Goal: Information Seeking & Learning: Find specific fact

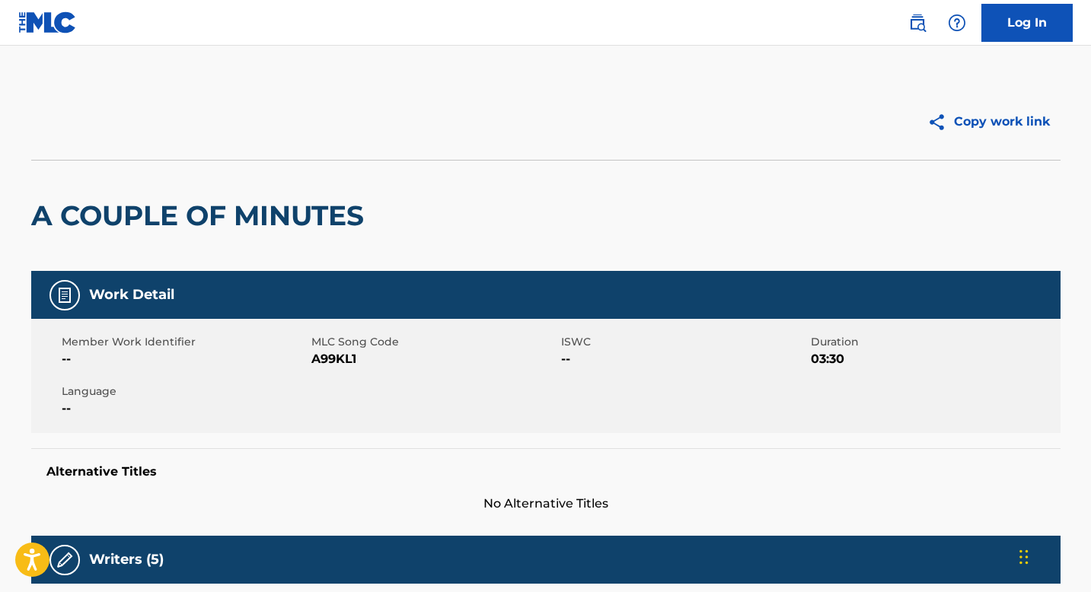
click at [122, 215] on h2 "A COUPLE OF MINUTES" at bounding box center [201, 216] width 340 height 34
click at [51, 27] on img at bounding box center [47, 22] width 59 height 22
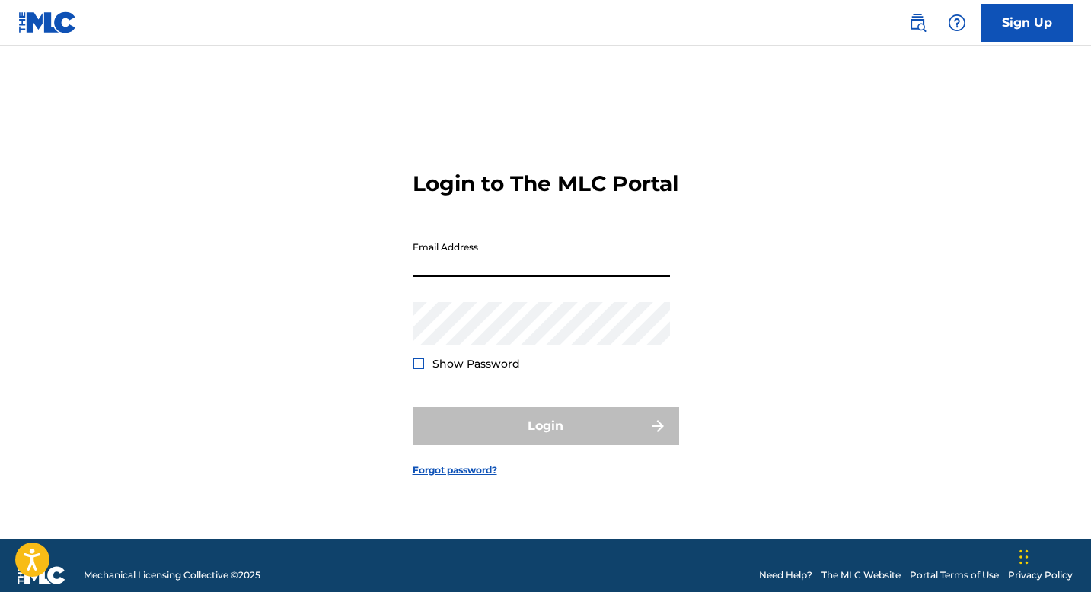
click at [485, 277] on input "Email Address" at bounding box center [541, 255] width 257 height 43
type input "[EMAIL_ADDRESS][DOMAIN_NAME]"
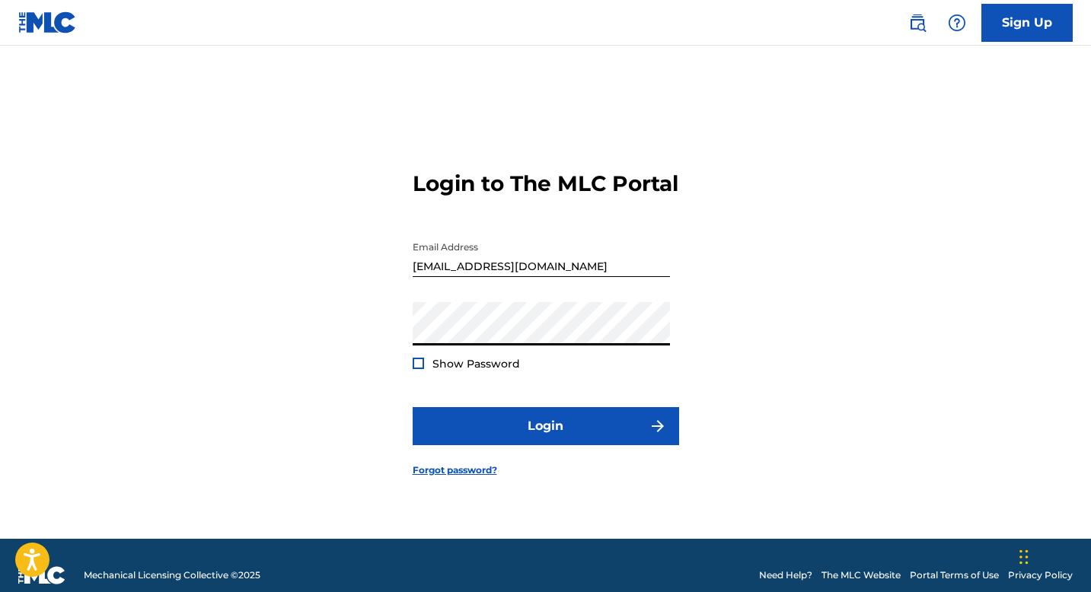
click at [413, 407] on button "Login" at bounding box center [546, 426] width 266 height 38
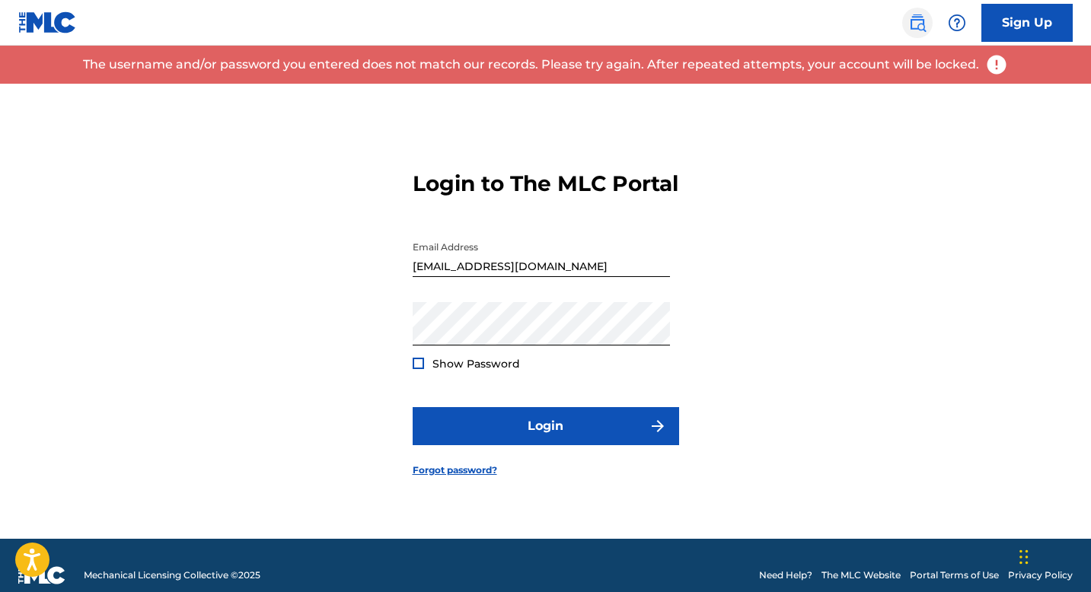
click at [916, 19] on img at bounding box center [917, 23] width 18 height 18
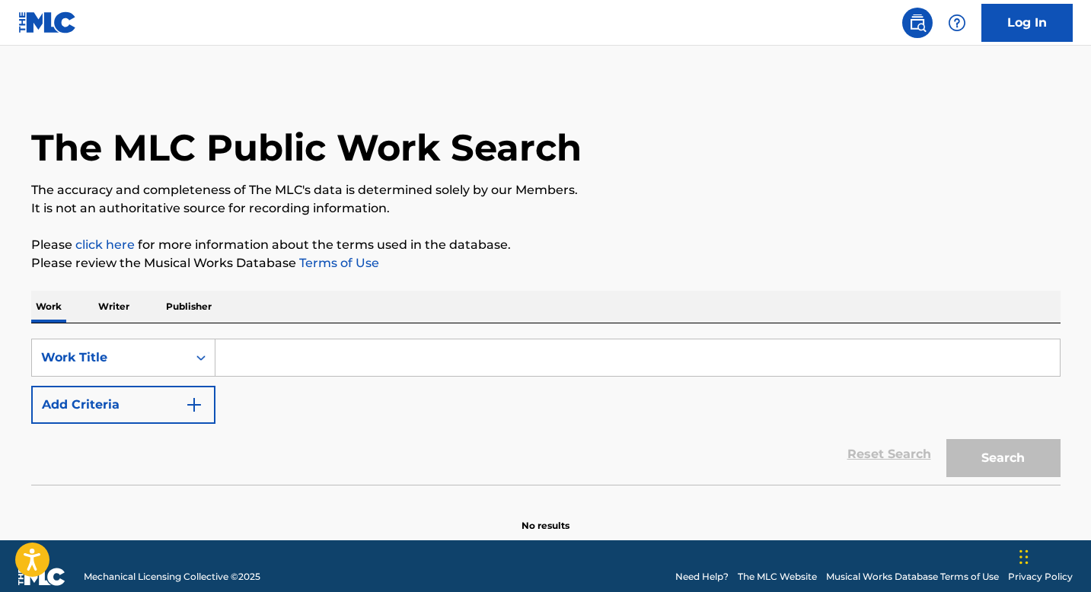
click at [249, 359] on input "Search Form" at bounding box center [637, 357] width 844 height 37
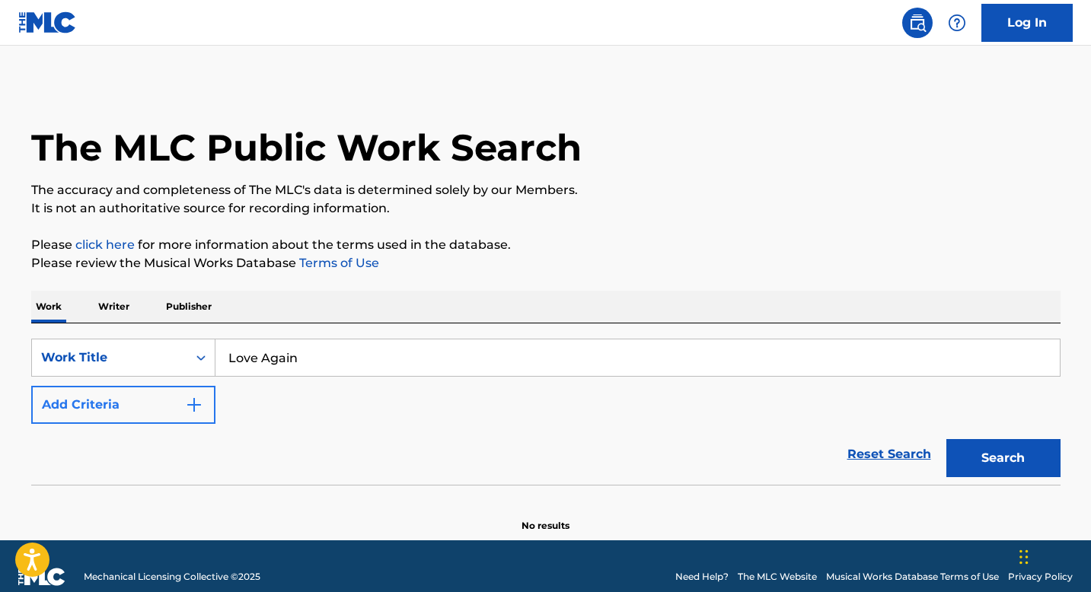
type input "Love Again"
click at [180, 411] on button "Add Criteria" at bounding box center [123, 405] width 184 height 38
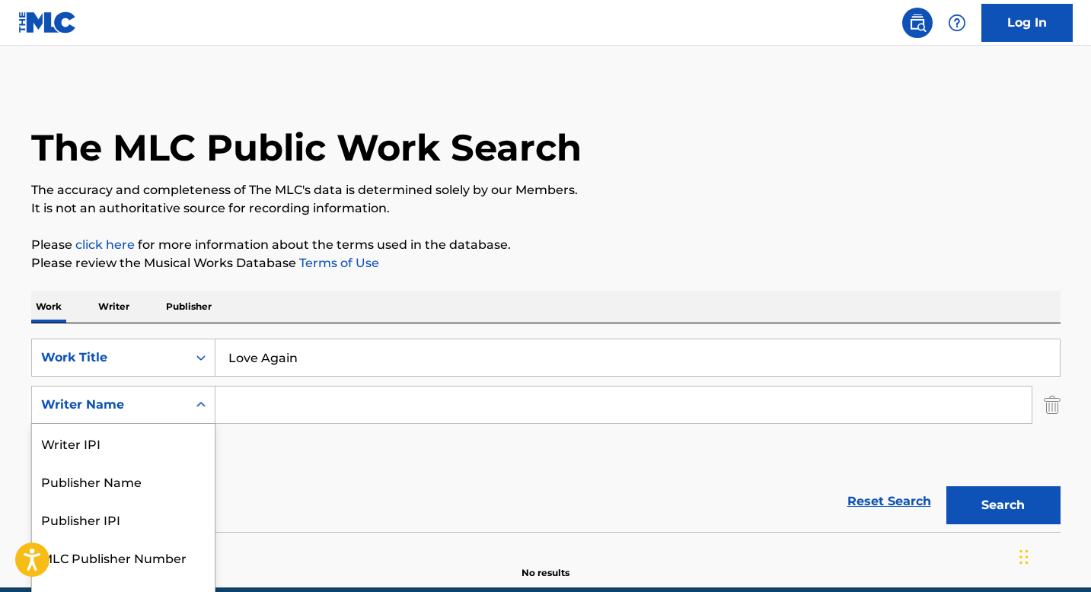
scroll to position [23, 0]
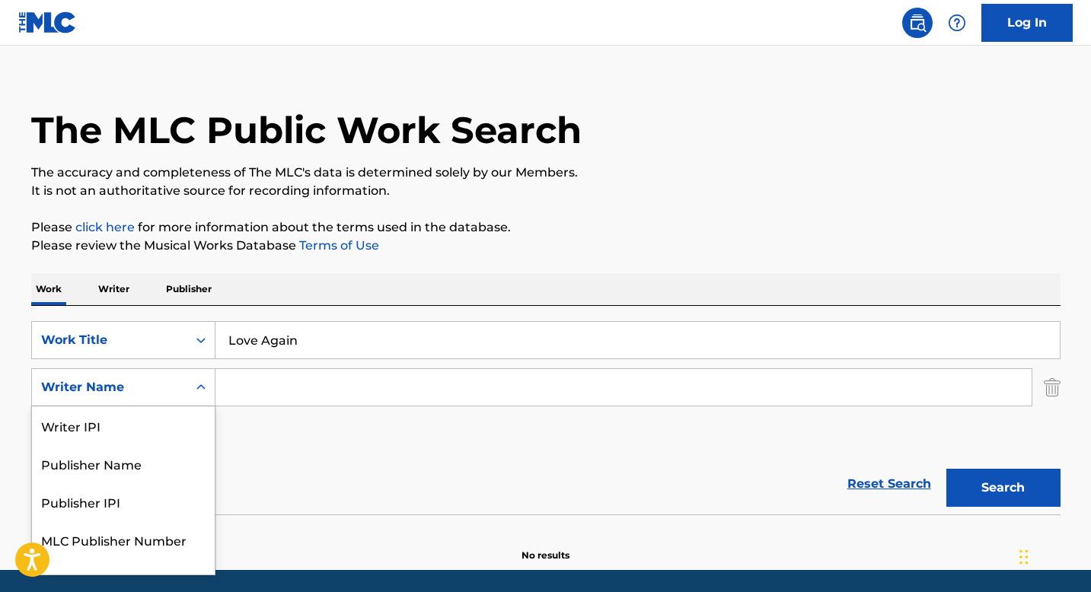
click at [158, 401] on div "Writer Name" at bounding box center [109, 387] width 155 height 29
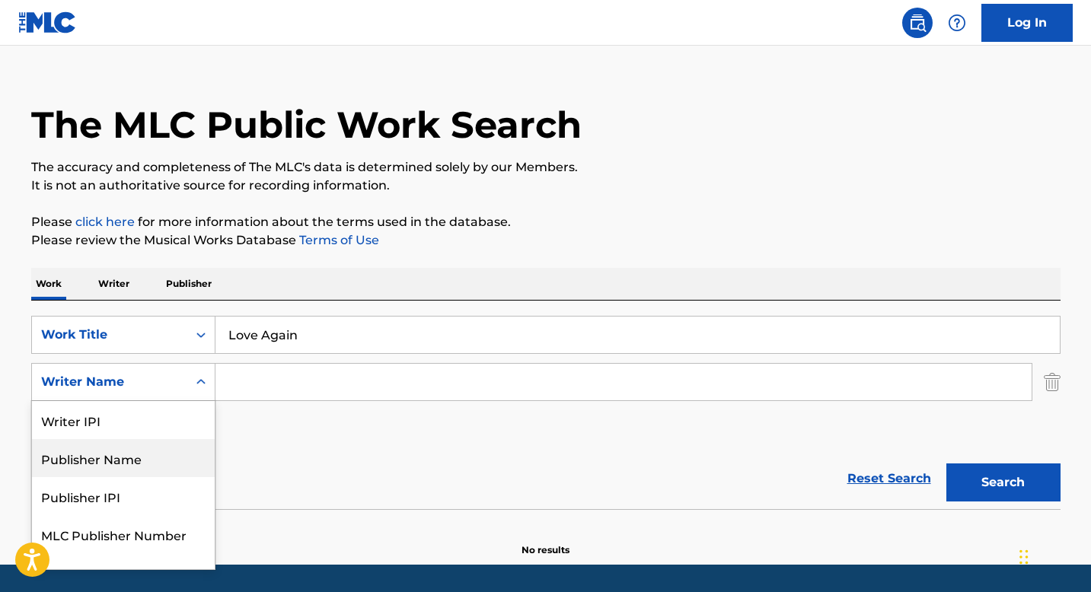
click at [141, 459] on div "Publisher Name" at bounding box center [123, 458] width 183 height 38
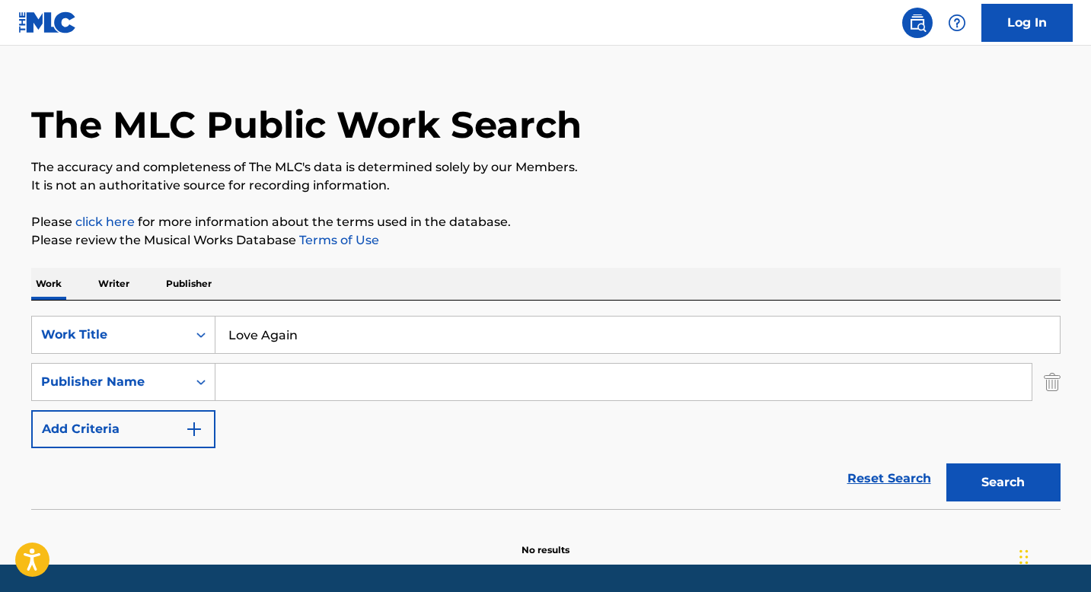
click at [251, 381] on input "Search Form" at bounding box center [623, 382] width 816 height 37
type input "[PERSON_NAME]"
click at [946, 464] on button "Search" at bounding box center [1003, 483] width 114 height 38
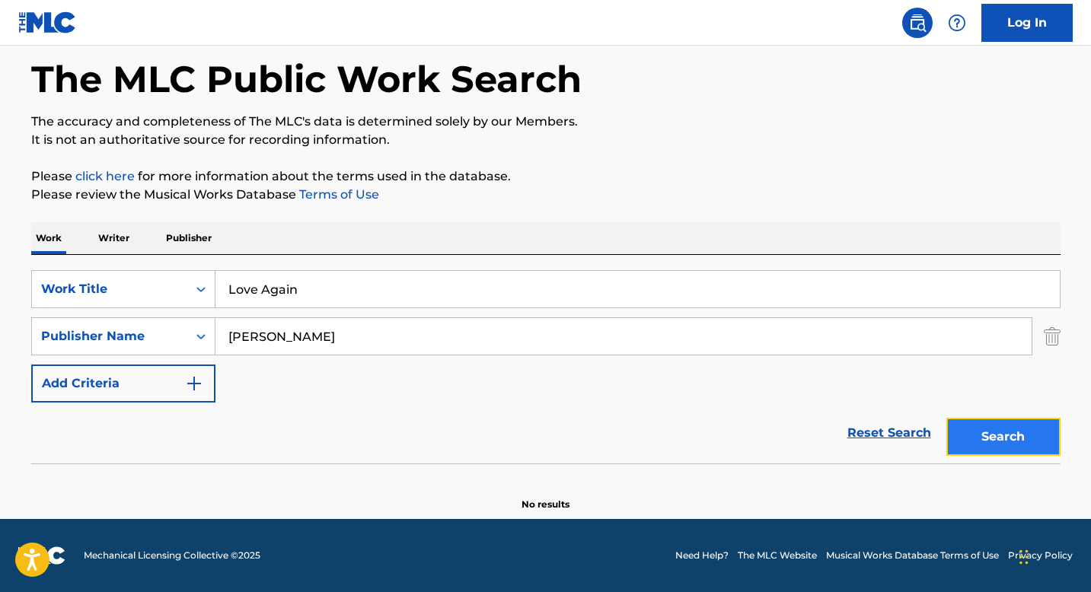
click at [982, 445] on button "Search" at bounding box center [1003, 437] width 114 height 38
click at [265, 285] on input "Love Again" at bounding box center [637, 289] width 844 height 37
click at [268, 290] on input "Love Again" at bounding box center [637, 289] width 844 height 37
drag, startPoint x: 314, startPoint y: 339, endPoint x: 193, endPoint y: 340, distance: 121.8
click at [193, 340] on div "SearchWithCriteria522e0ac8-a9f4-4e96-b105-4b352e71e3a7 Publisher Name [PERSON_N…" at bounding box center [545, 336] width 1029 height 38
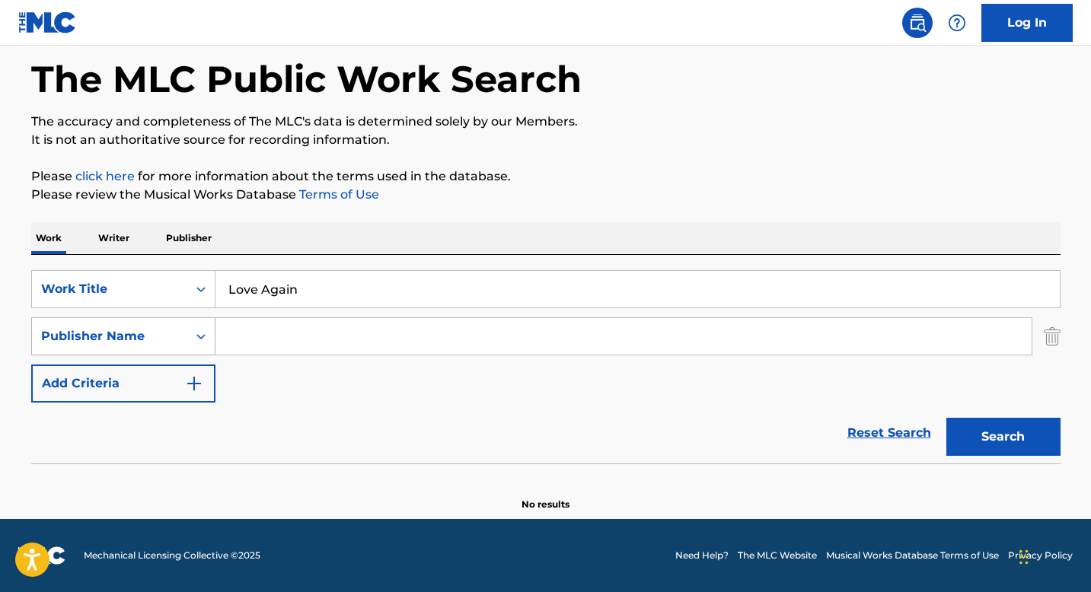
click at [946, 418] on button "Search" at bounding box center [1003, 437] width 114 height 38
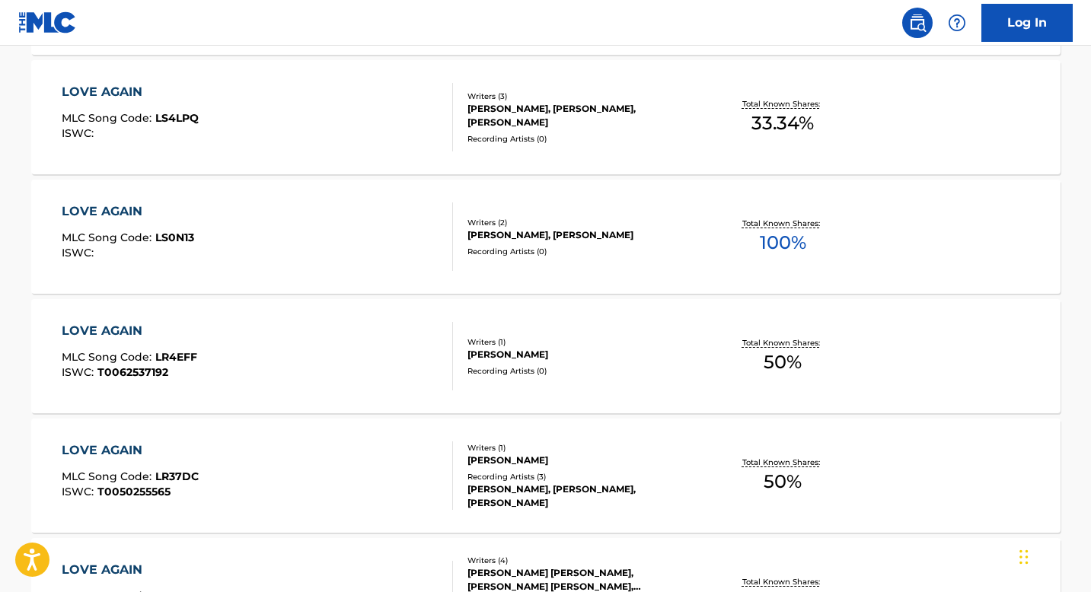
scroll to position [1318, 0]
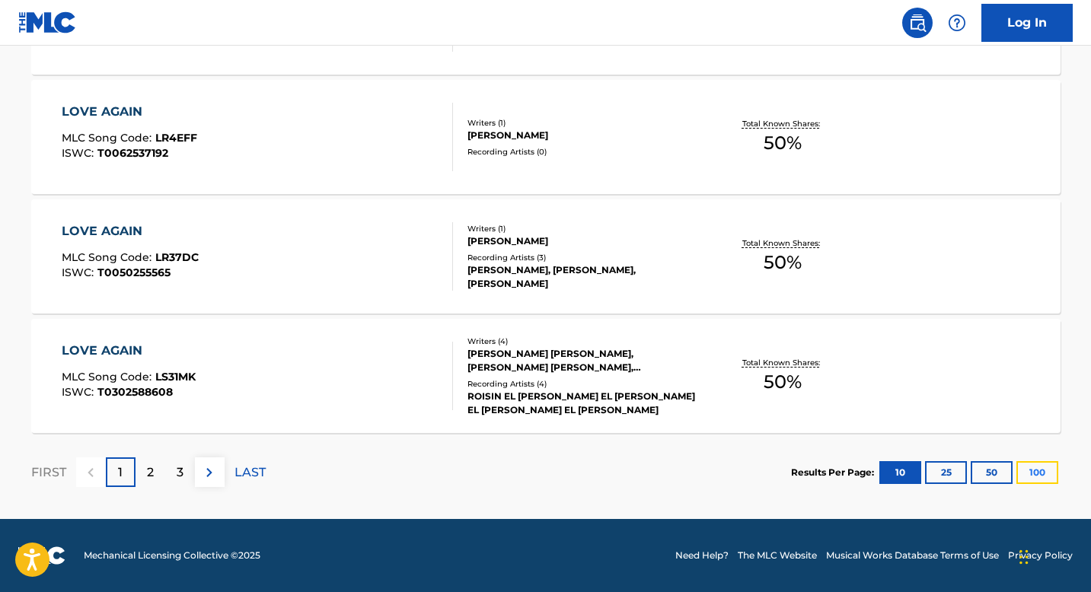
click at [1022, 465] on button "100" at bounding box center [1037, 472] width 42 height 23
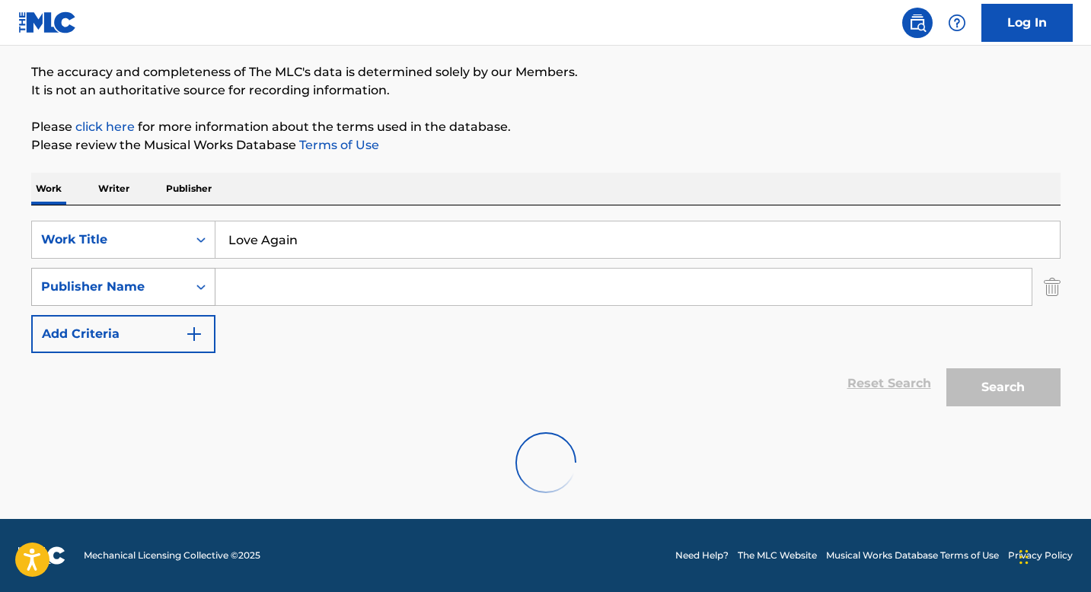
click at [182, 273] on div "Publisher Name" at bounding box center [109, 287] width 155 height 29
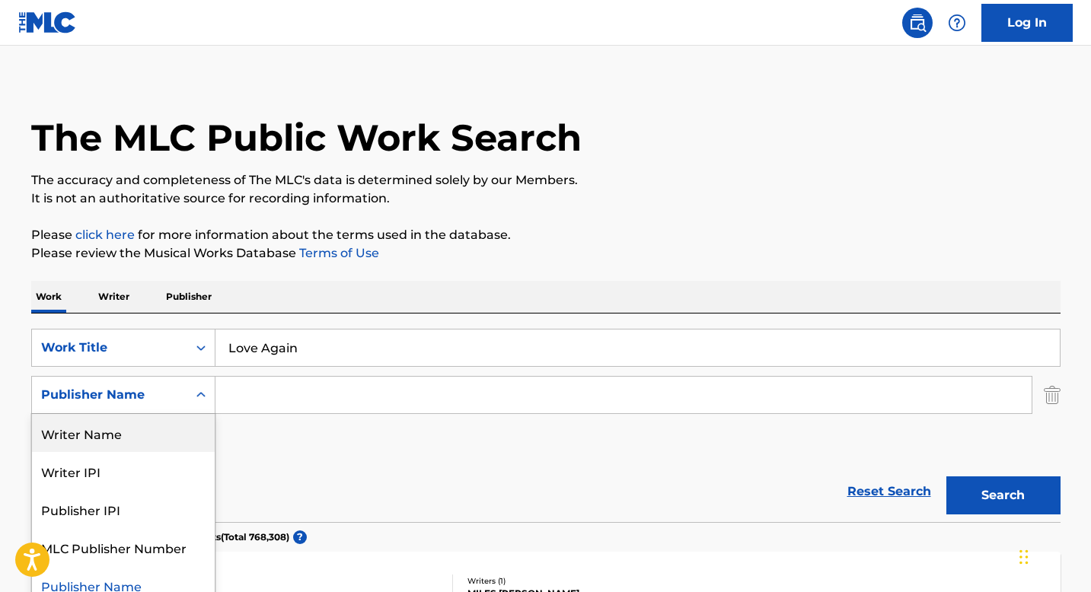
scroll to position [9, 0]
click at [107, 429] on div "Writer Name" at bounding box center [123, 434] width 183 height 38
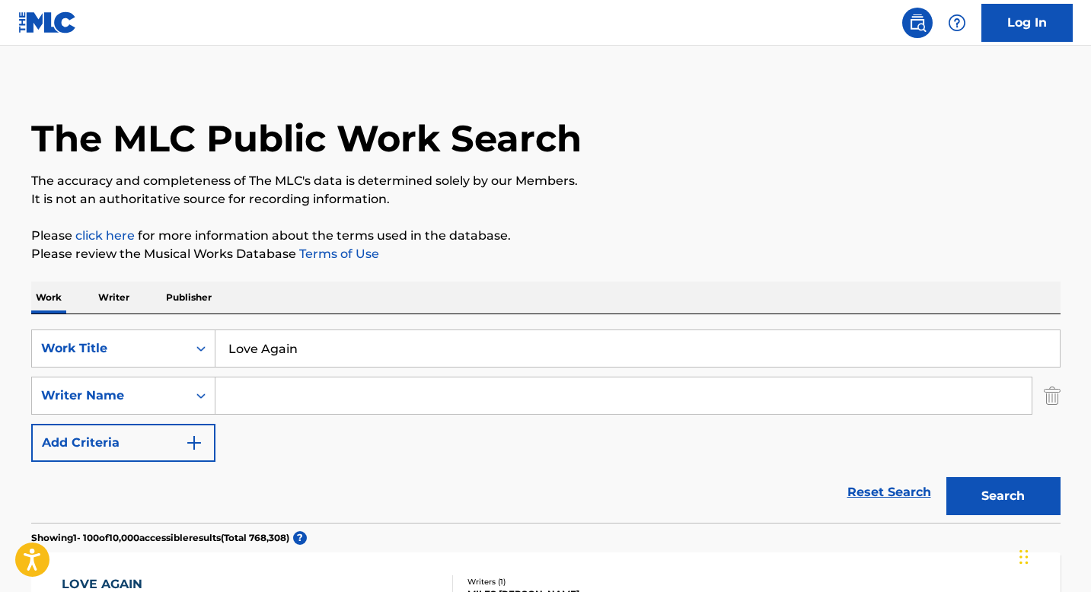
click at [326, 405] on input "Search Form" at bounding box center [623, 396] width 816 height 37
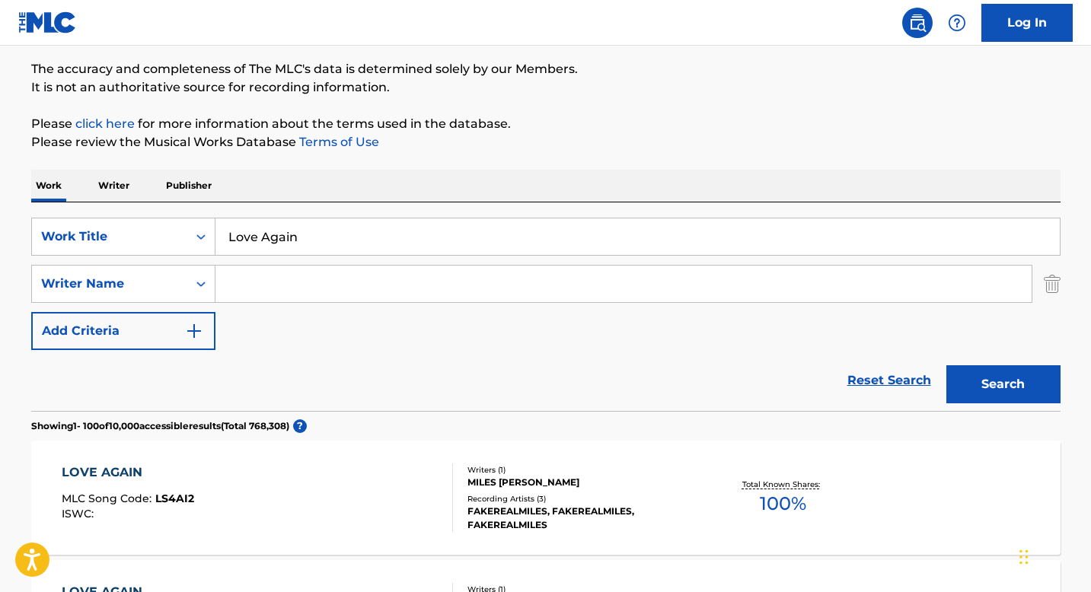
scroll to position [122, 0]
type input "[PERSON_NAME]"
click at [946, 365] on button "Search" at bounding box center [1003, 384] width 114 height 38
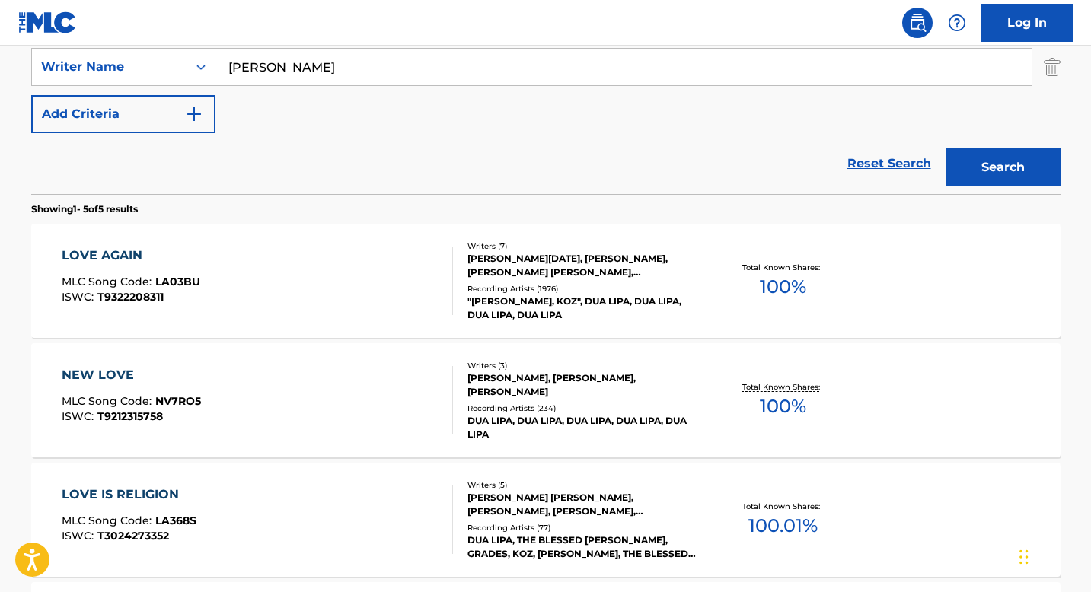
scroll to position [355, 0]
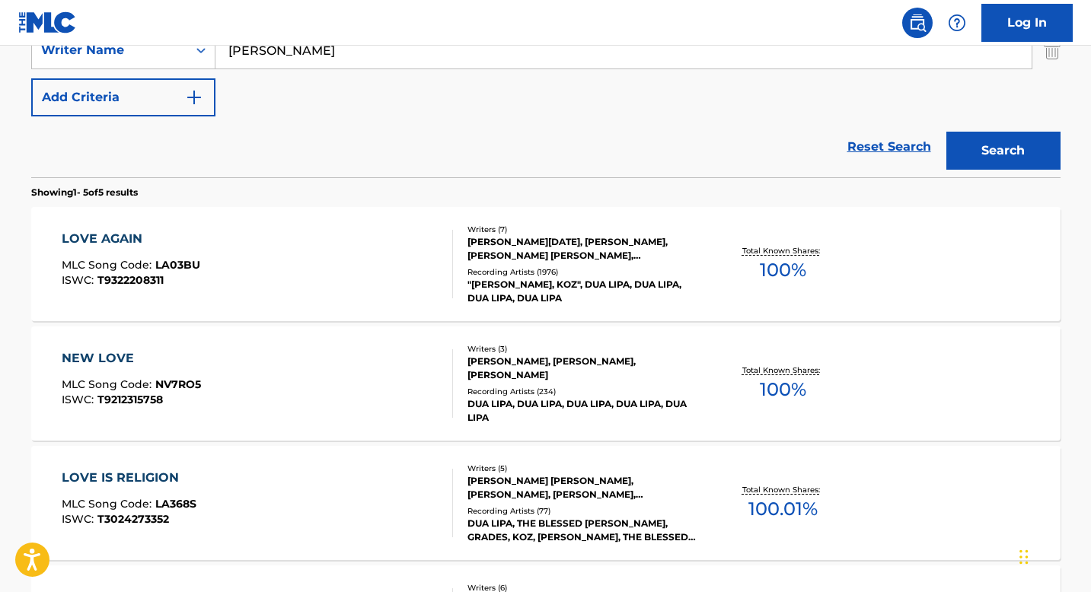
click at [557, 232] on div "Writers ( 7 )" at bounding box center [582, 229] width 230 height 11
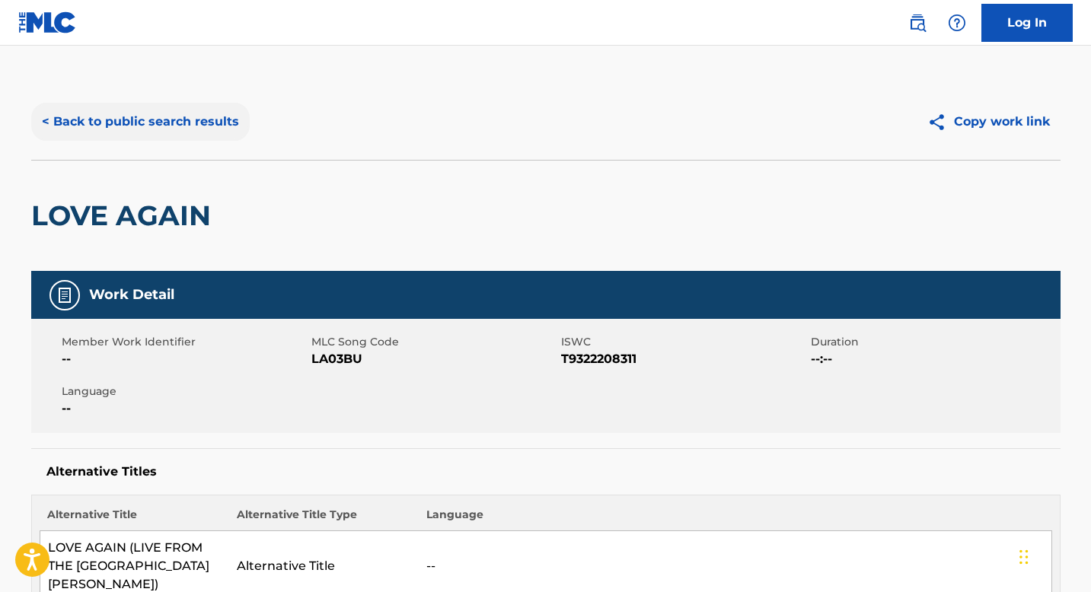
click at [132, 122] on button "< Back to public search results" at bounding box center [140, 122] width 218 height 38
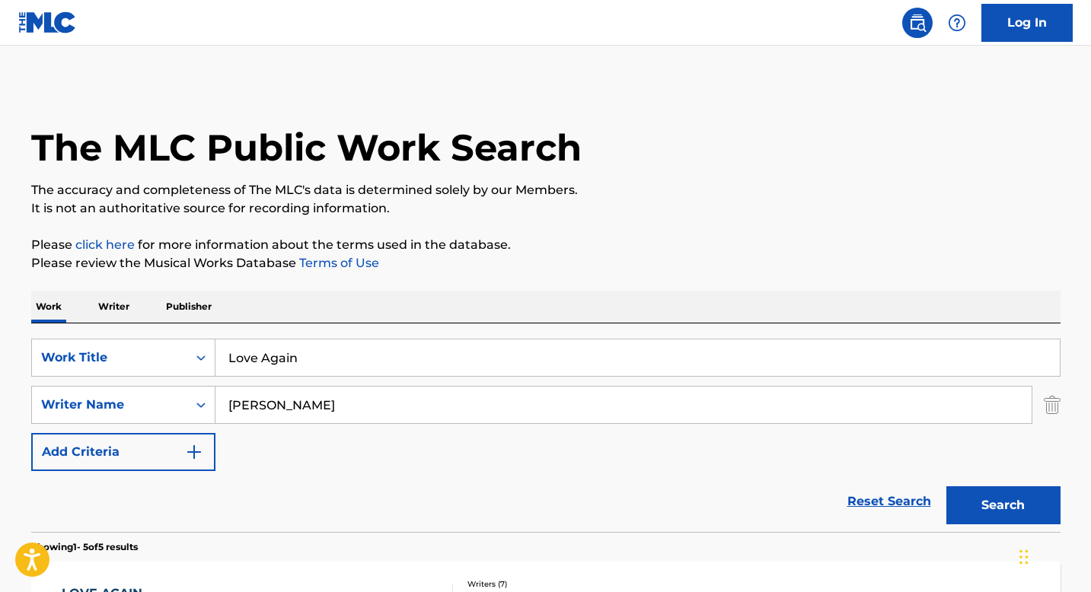
click at [120, 316] on p "Writer" at bounding box center [114, 307] width 40 height 32
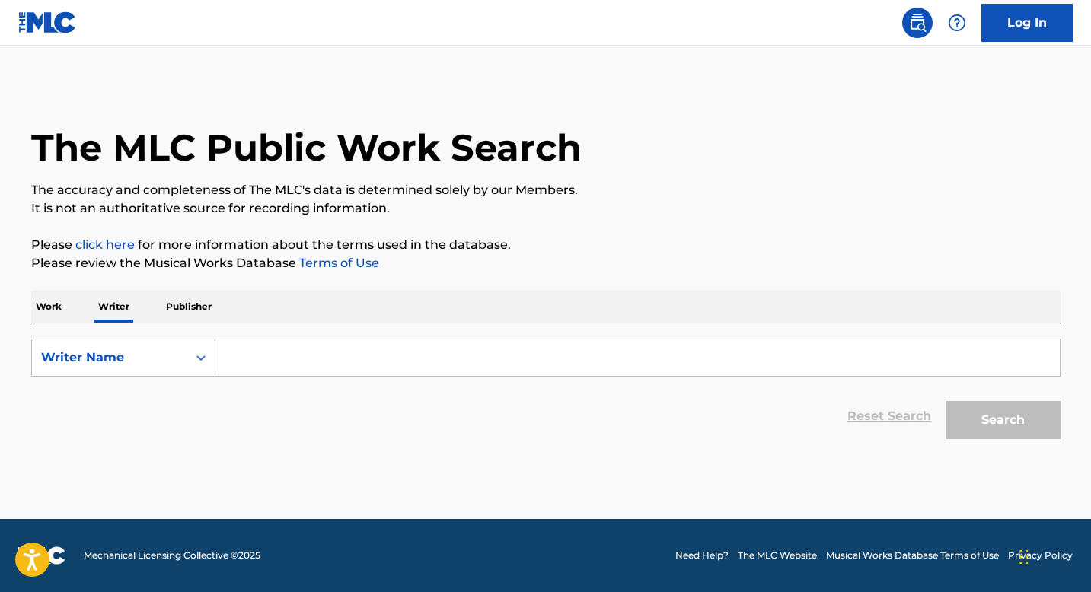
click at [298, 375] on input "Search Form" at bounding box center [637, 357] width 844 height 37
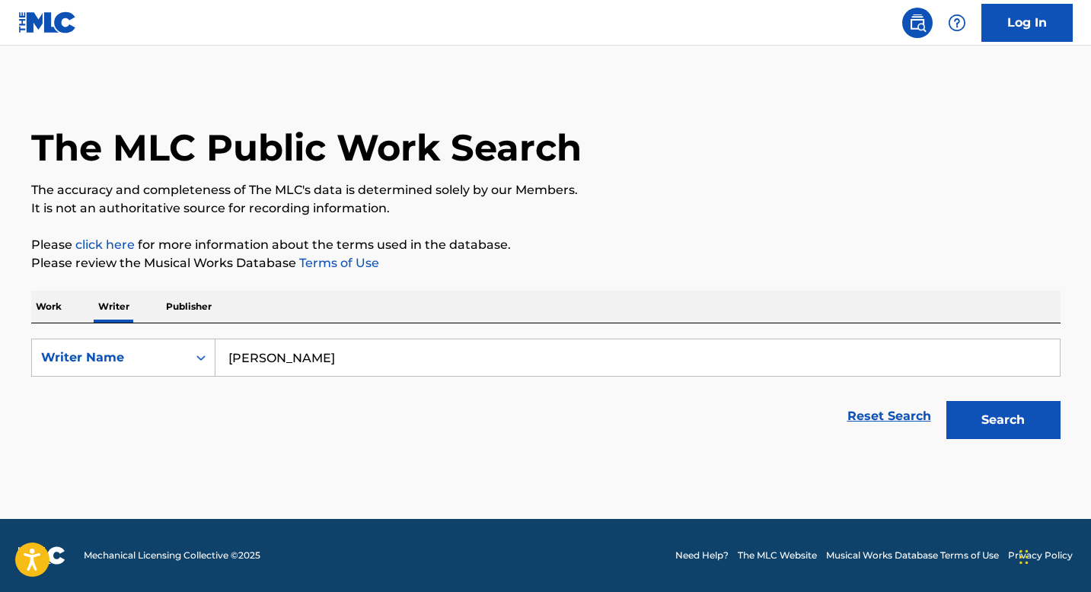
type input "[PERSON_NAME]"
click at [946, 401] on button "Search" at bounding box center [1003, 420] width 114 height 38
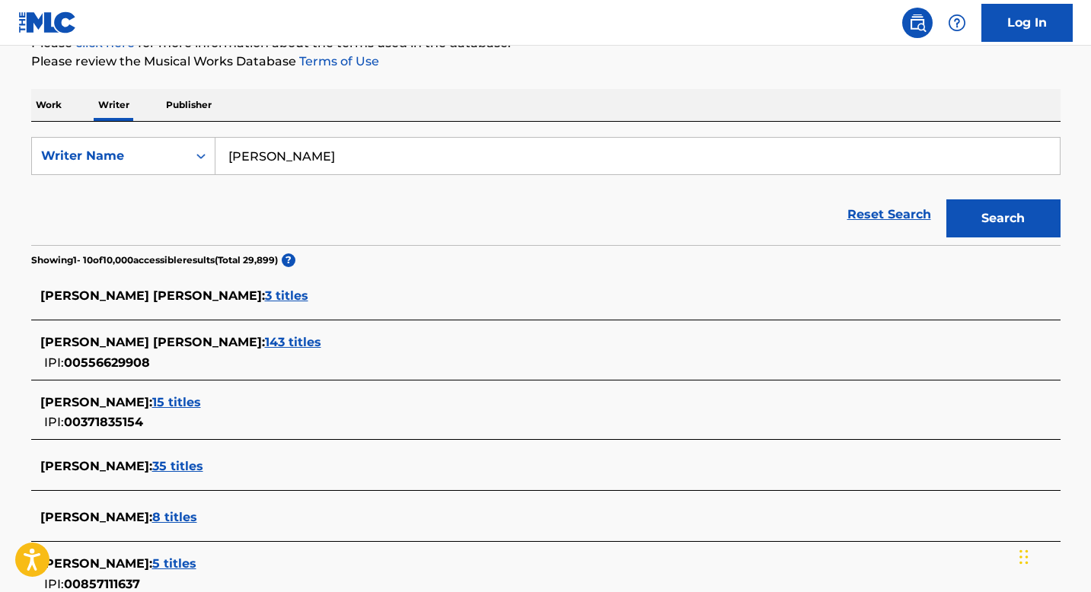
scroll to position [201, 0]
click at [265, 300] on span "3 titles" at bounding box center [286, 296] width 43 height 14
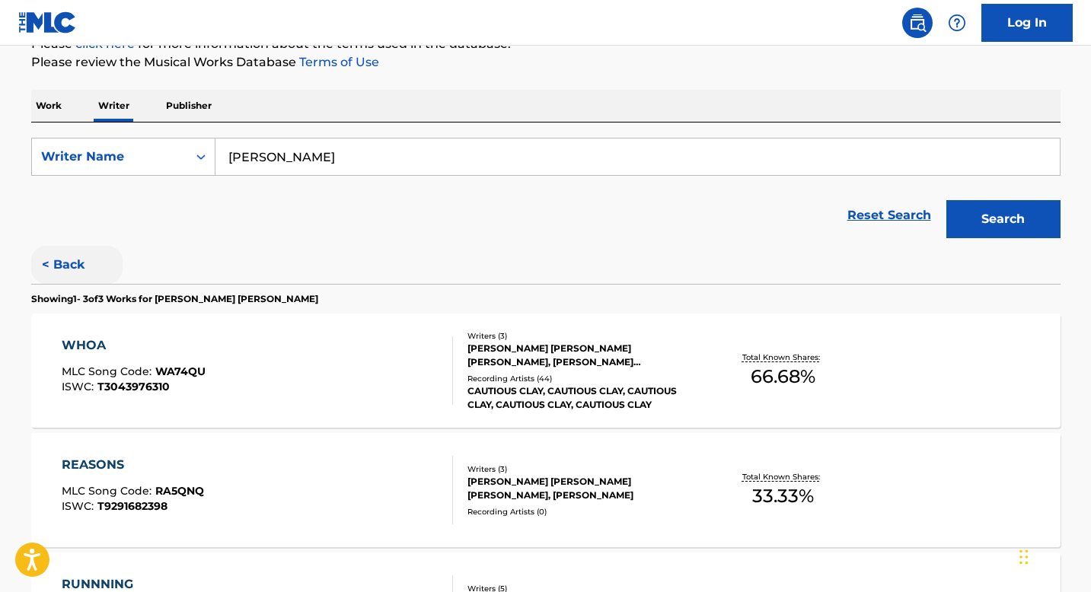
click at [69, 272] on button "< Back" at bounding box center [76, 265] width 91 height 38
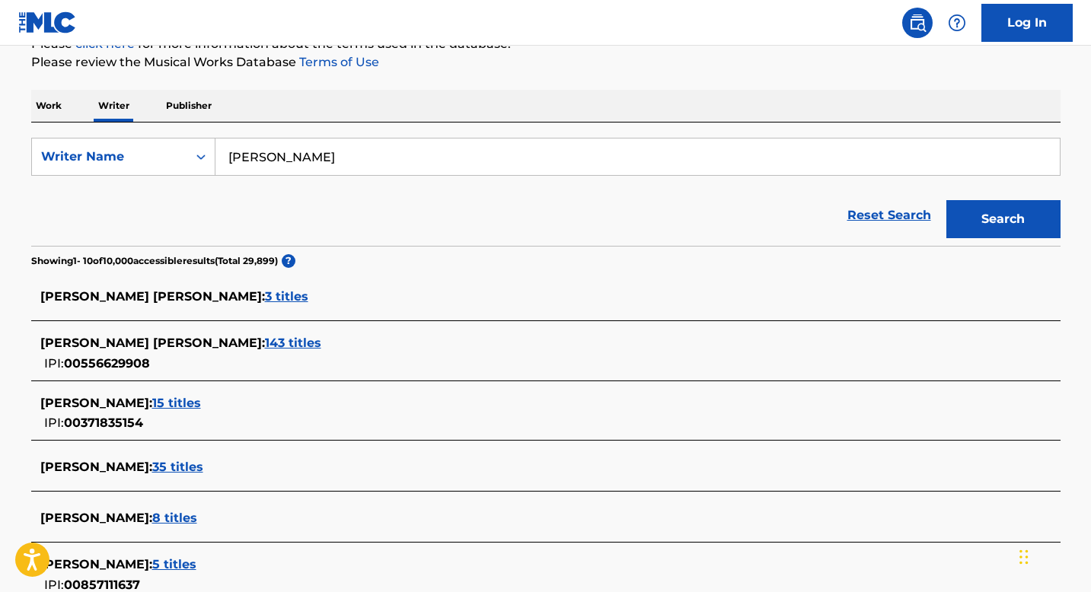
click at [262, 333] on div "[PERSON_NAME] [PERSON_NAME] : 143 titles IPI: 00556629908" at bounding box center [545, 354] width 1029 height 54
click at [265, 347] on span "143 titles" at bounding box center [293, 343] width 56 height 14
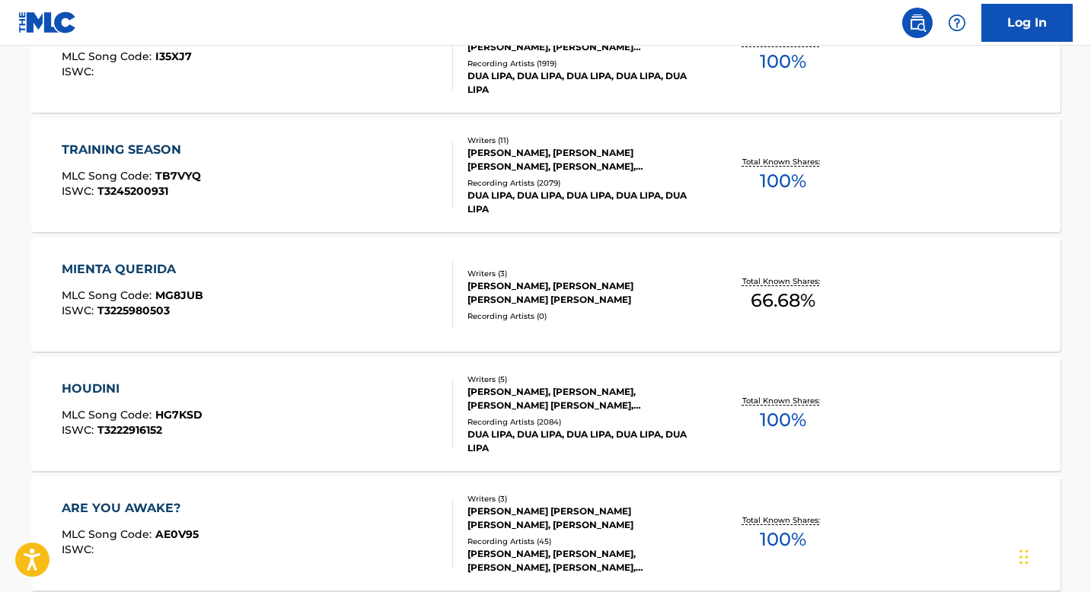
scroll to position [1271, 0]
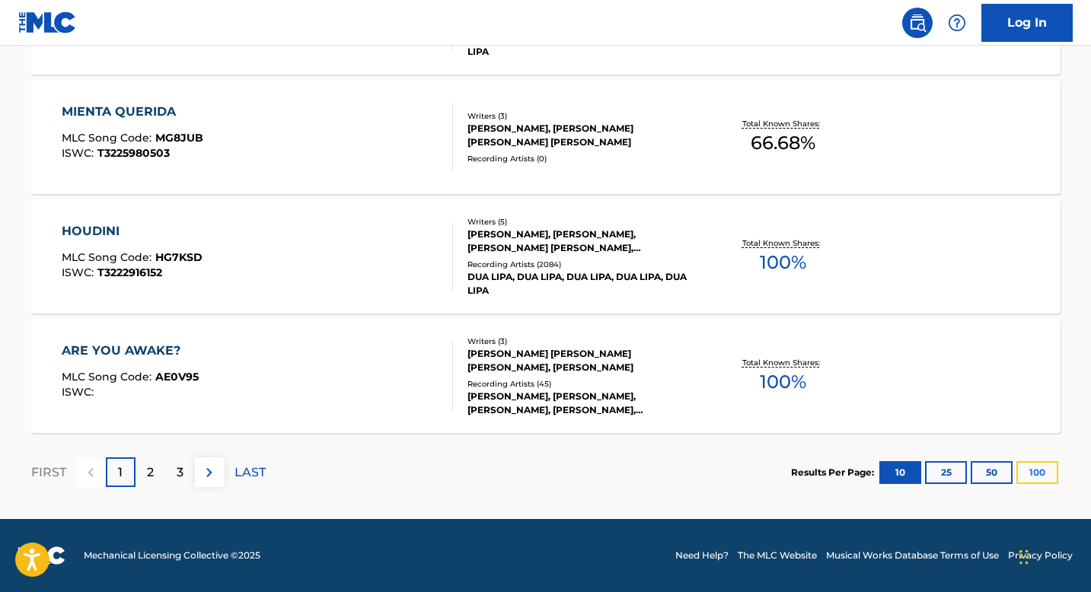
click at [1038, 469] on button "100" at bounding box center [1037, 472] width 42 height 23
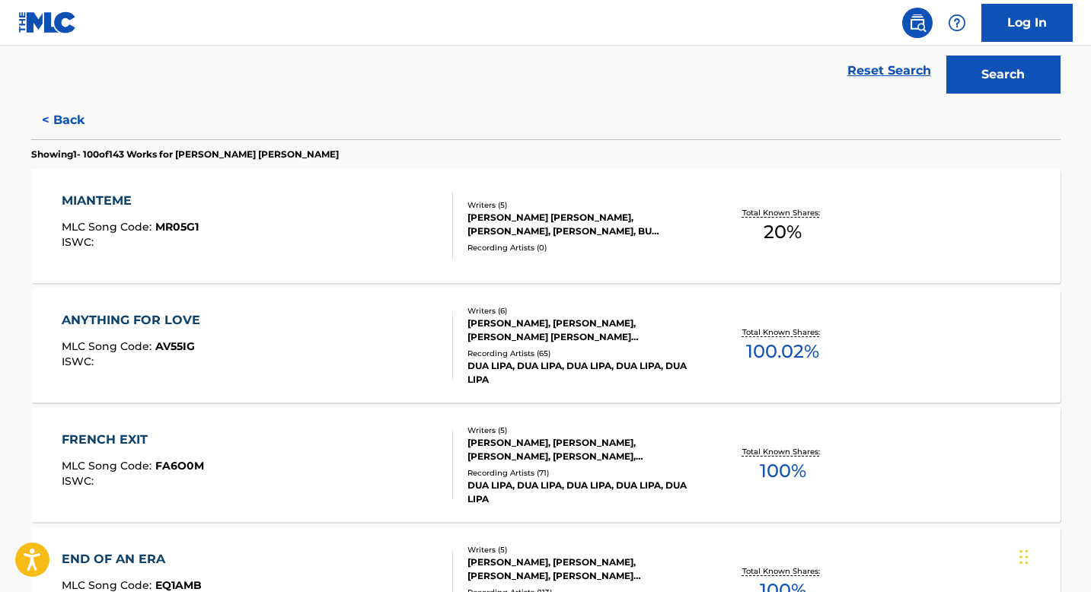
scroll to position [0, 0]
